Goal: Transaction & Acquisition: Subscribe to service/newsletter

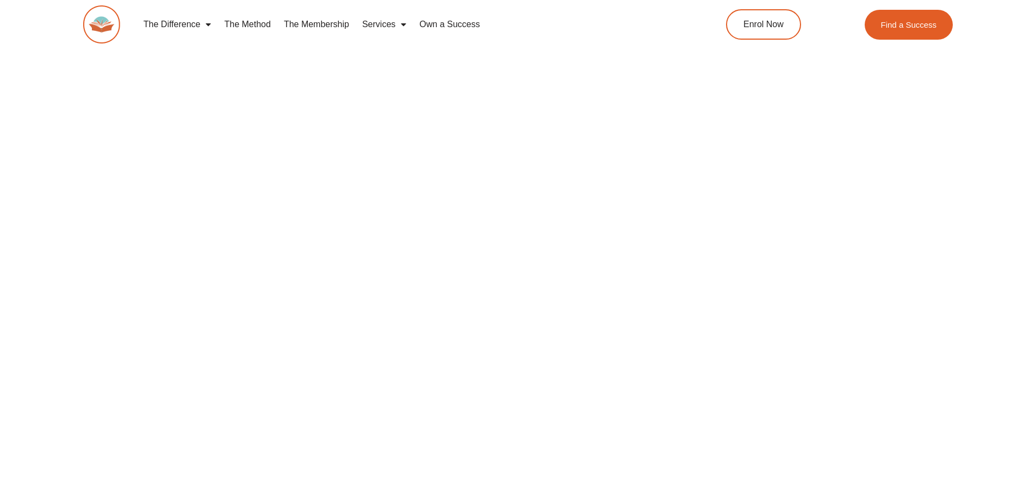
click at [305, 21] on link "The Membership" at bounding box center [316, 24] width 78 height 25
